Goal: Navigation & Orientation: Go to known website

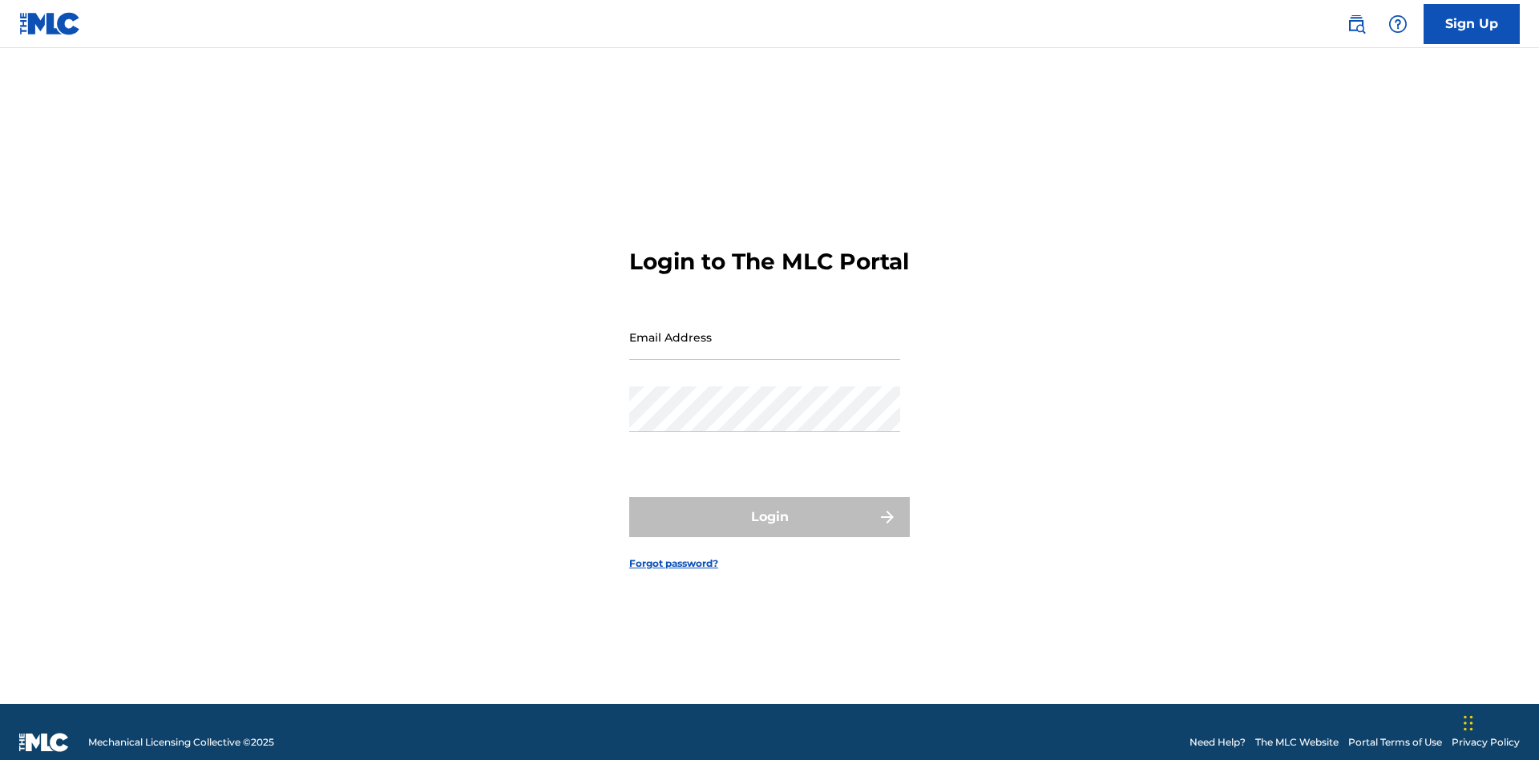
scroll to position [21, 0]
click at [764, 329] on input "Email Address" at bounding box center [764, 337] width 271 height 46
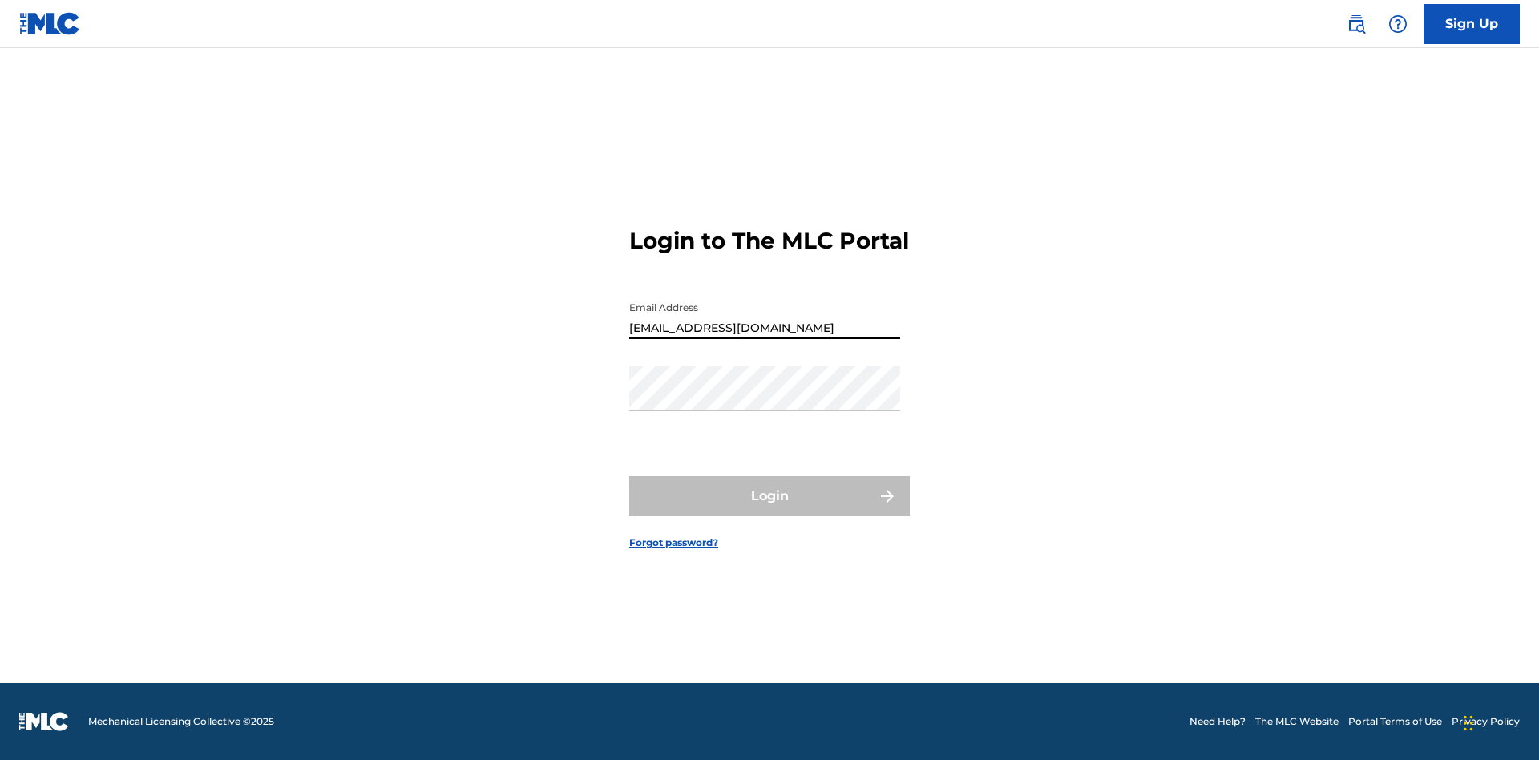
type input "[EMAIL_ADDRESS][DOMAIN_NAME]"
click at [769, 510] on button "Login" at bounding box center [769, 496] width 280 height 40
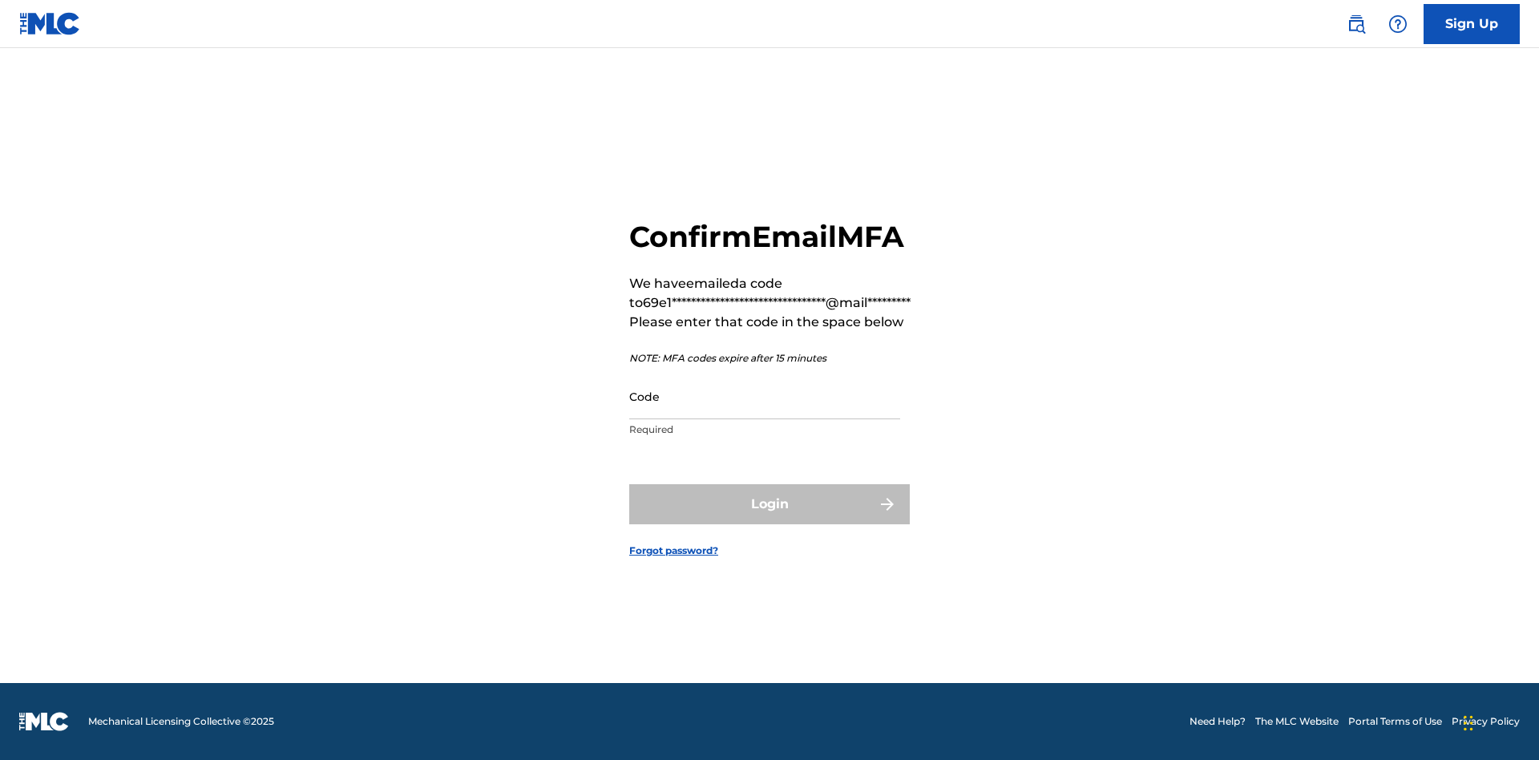
click at [764, 396] on input "Code" at bounding box center [764, 396] width 271 height 46
type input "975044"
click at [769, 503] on button "Login" at bounding box center [769, 504] width 280 height 40
